Goal: Task Accomplishment & Management: Manage account settings

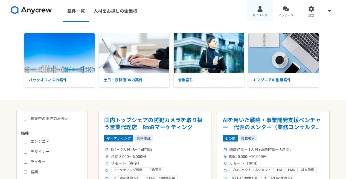
click at [255, 18] on link "マイページ" at bounding box center [260, 11] width 26 height 22
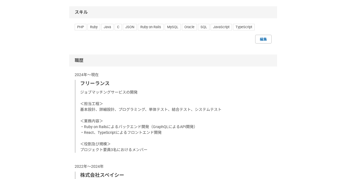
scroll to position [416, 0]
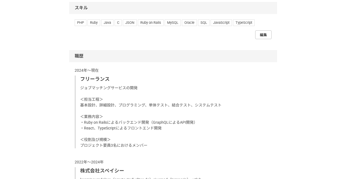
click at [260, 39] on link "編集" at bounding box center [263, 34] width 16 height 9
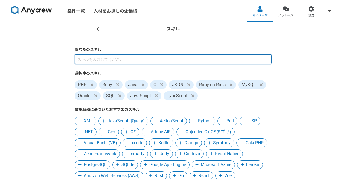
click at [215, 58] on input at bounding box center [173, 59] width 197 height 10
type input "、"
type input "a"
type input "adfadssafdsadfasdfasdfsafsdfasfasdfsdafsadfsdfasdfasdfsadfasfsdafasdfsadfasdf"
type input "あ"
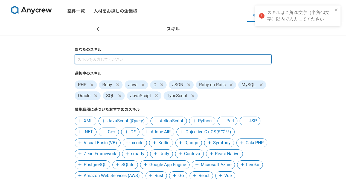
type input "、"
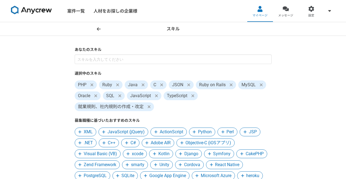
click at [148, 106] on icon at bounding box center [148, 106] width 3 height 4
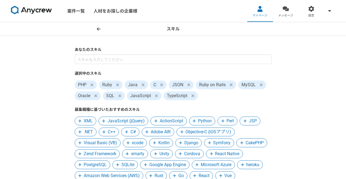
click at [99, 23] on header "スキル" at bounding box center [173, 29] width 346 height 14
click at [99, 27] on icon at bounding box center [99, 29] width 4 height 4
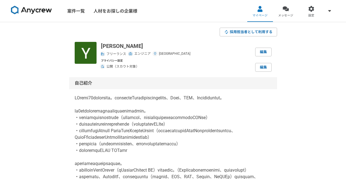
click at [45, 8] on img at bounding box center [31, 10] width 41 height 9
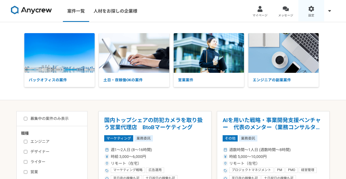
click at [318, 11] on link "設定" at bounding box center [311, 11] width 26 height 22
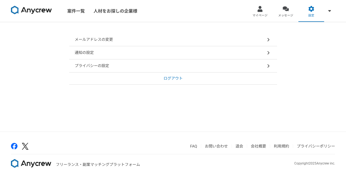
click at [196, 78] on link "ログアウト" at bounding box center [173, 78] width 208 height 12
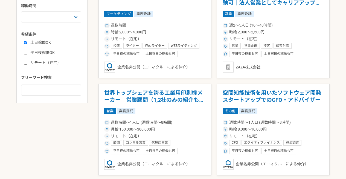
scroll to position [264, 0]
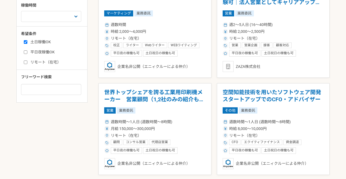
click at [35, 42] on label "土日稼働OK" at bounding box center [55, 42] width 63 height 6
click at [27, 42] on input "土日稼働OK" at bounding box center [26, 42] width 4 height 4
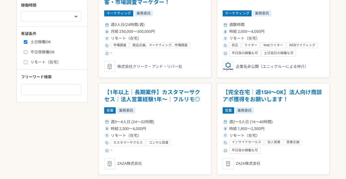
checkbox input "true"
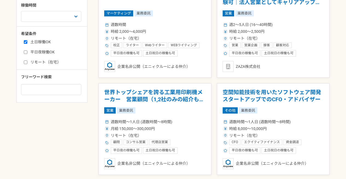
click at [52, 50] on label "平日夜稼働OK" at bounding box center [55, 52] width 63 height 6
click at [27, 50] on input "平日夜稼働OK" at bounding box center [26, 52] width 4 height 4
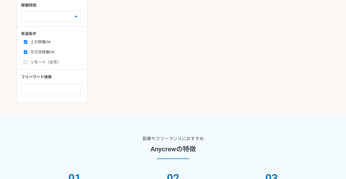
click at [52, 50] on label "平日夜稼働OK" at bounding box center [55, 52] width 63 height 6
click at [27, 50] on input "平日夜稼働OK" at bounding box center [26, 52] width 4 height 4
checkbox input "false"
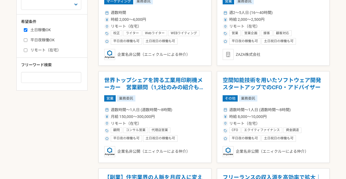
scroll to position [264, 0]
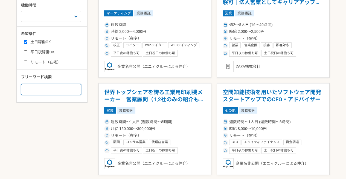
click at [58, 85] on input at bounding box center [51, 89] width 60 height 11
type input "ruby"
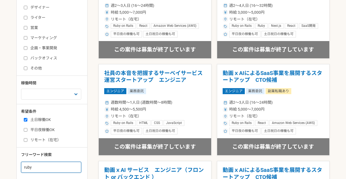
scroll to position [184, 0]
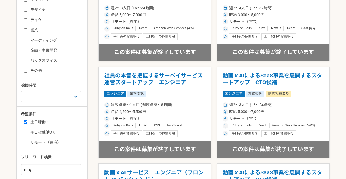
click at [45, 124] on label "土日稼働OK" at bounding box center [55, 122] width 63 height 6
click at [27, 124] on input "土日稼働OK" at bounding box center [26, 122] width 4 height 4
checkbox input "false"
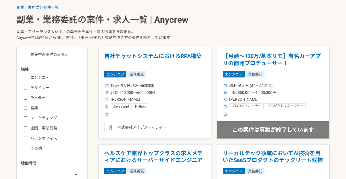
scroll to position [105, 0]
